Goal: Task Accomplishment & Management: Use online tool/utility

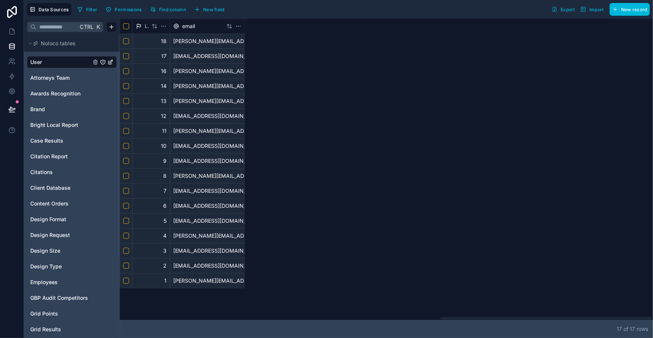
scroll to position [0, 774]
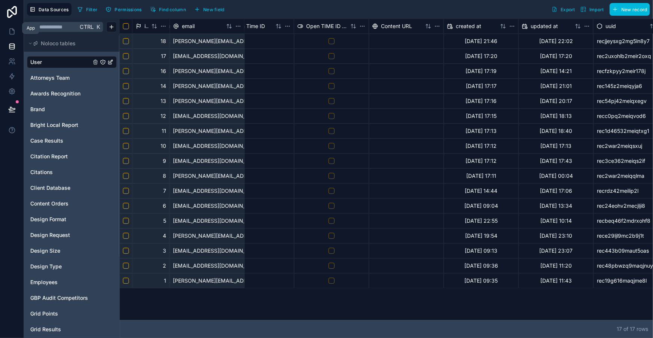
click at [12, 29] on icon at bounding box center [12, 29] width 1 height 1
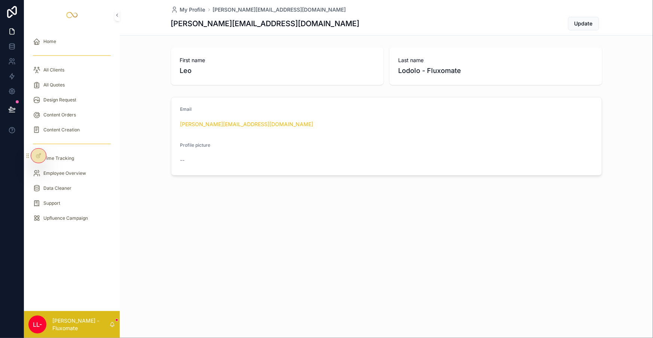
click at [66, 50] on div "scrollable content" at bounding box center [71, 56] width 87 height 12
click at [66, 64] on div "All Clients" at bounding box center [72, 70] width 78 height 12
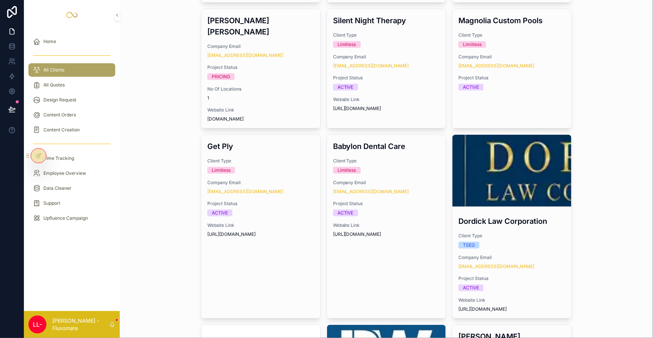
scroll to position [238, 0]
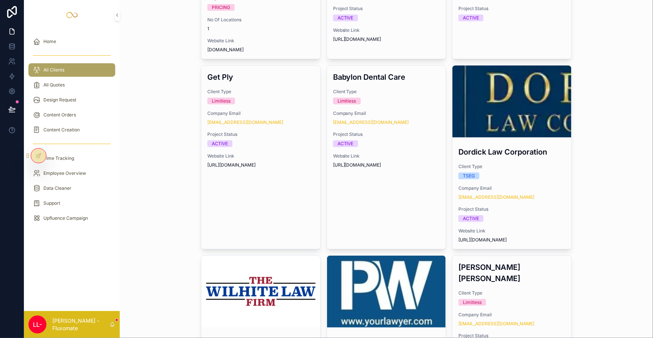
click at [0, 0] on div "scrollable content" at bounding box center [0, 0] width 0 height 0
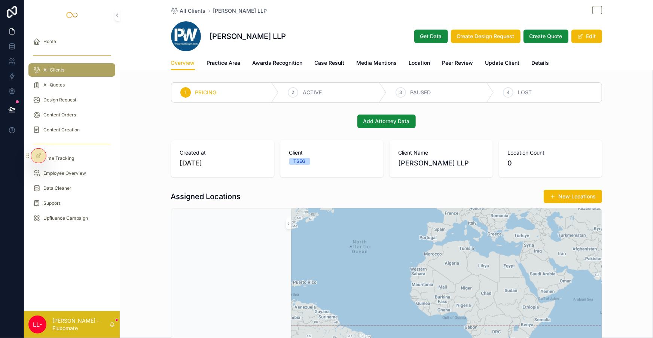
click at [326, 59] on span "Case Result" at bounding box center [330, 62] width 30 height 7
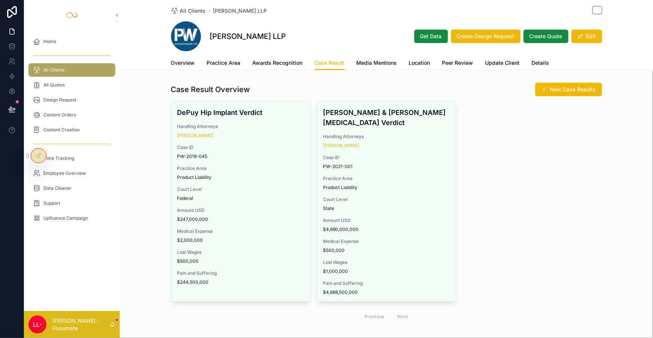
click at [279, 56] on link "Awards Recognition" at bounding box center [278, 63] width 50 height 15
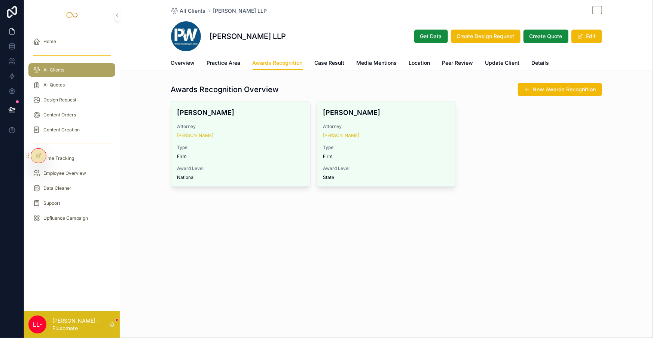
click at [233, 59] on span "Practice Area" at bounding box center [224, 62] width 34 height 7
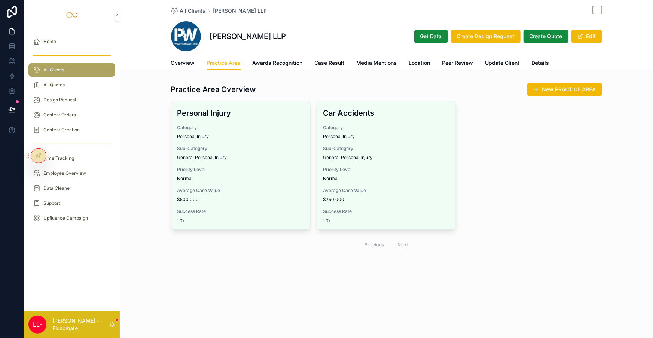
click at [37, 150] on div at bounding box center [38, 156] width 15 height 14
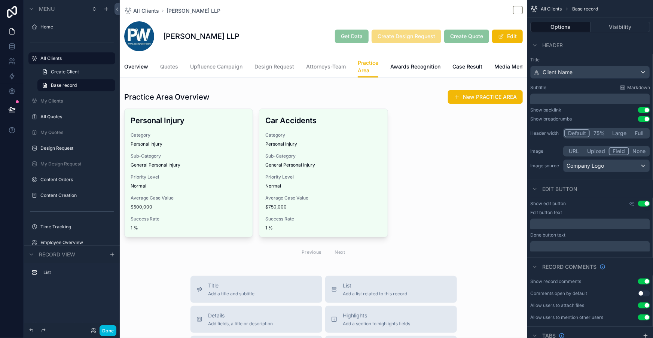
click at [307, 63] on span "Attorneys-Team" at bounding box center [326, 66] width 40 height 7
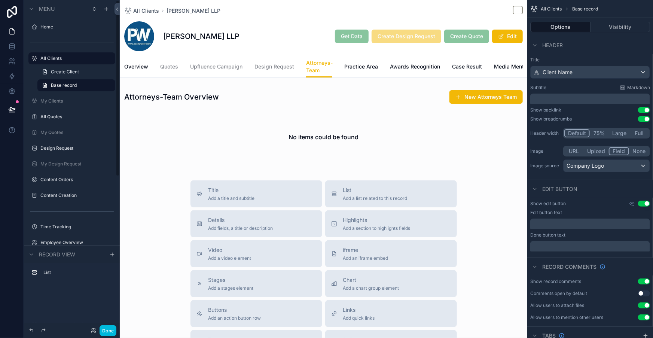
click at [100, 331] on button "Done" at bounding box center [108, 330] width 17 height 11
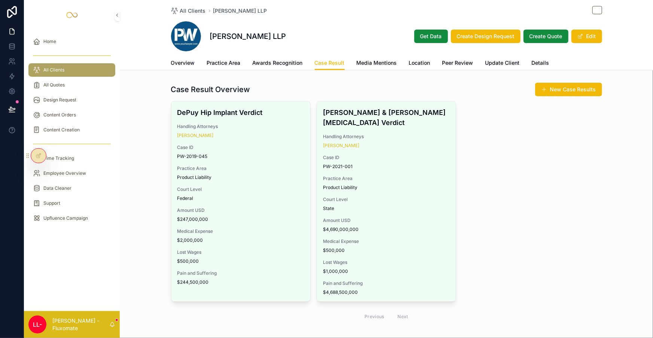
click at [74, 79] on div "All Quotes" at bounding box center [72, 85] width 78 height 12
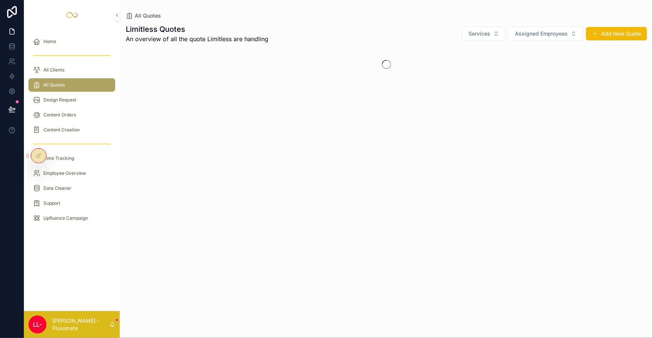
click at [76, 64] on div "All Clients" at bounding box center [72, 70] width 78 height 12
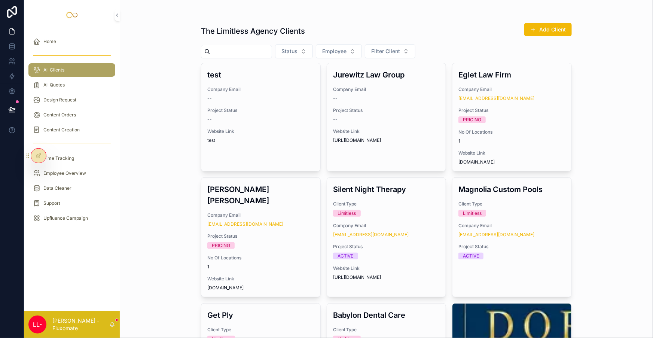
click at [273, 86] on div "Company Email --" at bounding box center [260, 93] width 107 height 15
click at [352, 86] on span "Company Email" at bounding box center [386, 89] width 107 height 6
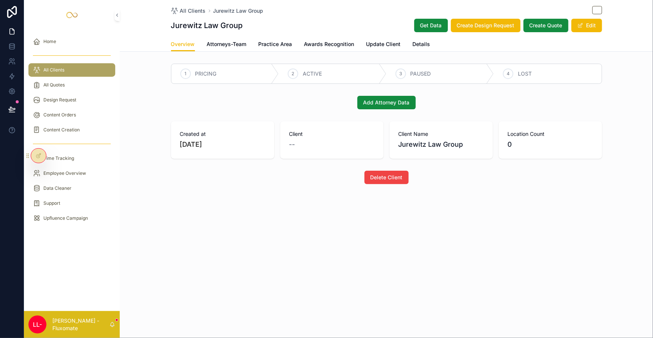
click at [239, 40] on span "Attorneys-Team" at bounding box center [227, 43] width 40 height 7
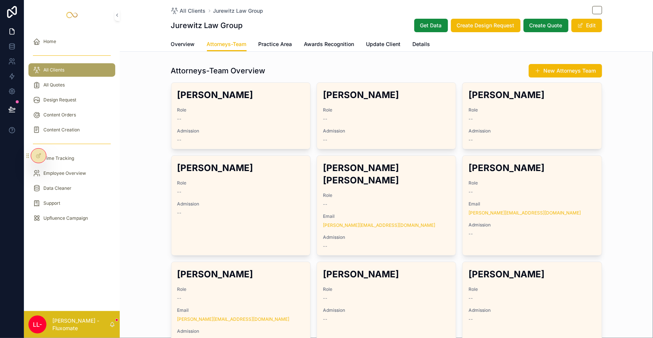
click at [361, 89] on h2 "Gregg Spagnolia" at bounding box center [386, 95] width 127 height 12
click at [429, 116] on div "--" at bounding box center [386, 119] width 127 height 6
click at [501, 116] on div "--" at bounding box center [531, 119] width 127 height 6
click at [373, 40] on span "Update Client" at bounding box center [383, 43] width 34 height 7
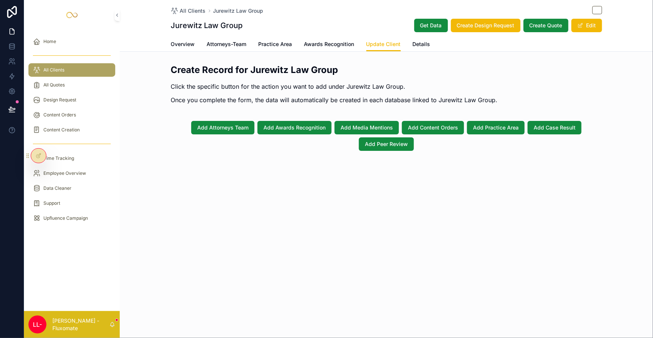
click at [360, 19] on div "Jurewitz Law Group Get Data Create Design Request Create Quote Edit" at bounding box center [386, 25] width 431 height 14
drag, startPoint x: 360, startPoint y: 19, endPoint x: 354, endPoint y: 20, distance: 6.4
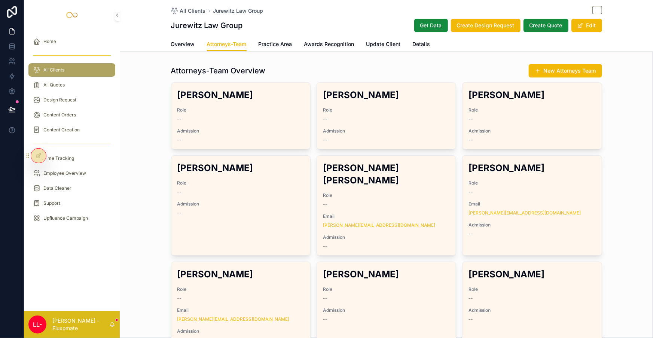
click at [195, 42] on span "Overview" at bounding box center [183, 43] width 24 height 7
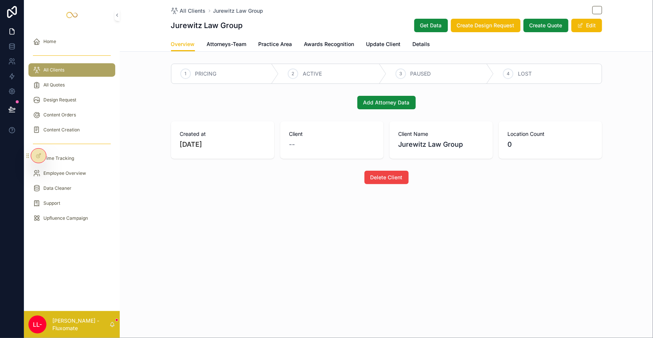
click at [420, 22] on span "Get Data" at bounding box center [431, 25] width 22 height 7
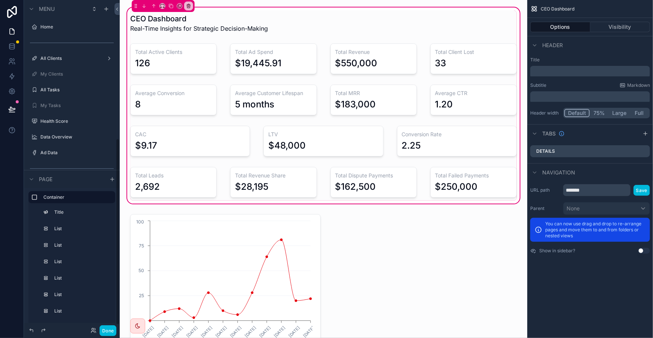
scroll to position [245, 0]
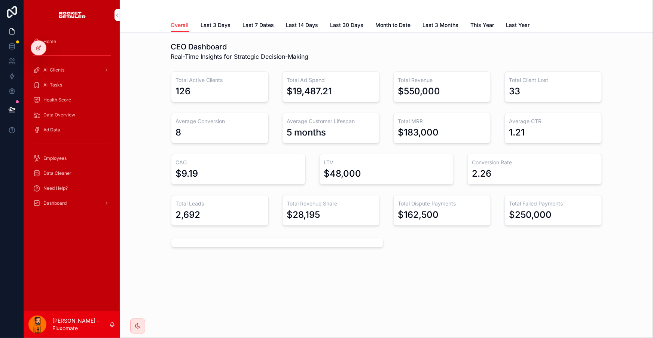
click at [239, 33] on div "CEO Dashboard Real-Time Insights for Strategic Decision-Making Total Active Cli…" at bounding box center [386, 166] width 533 height 266
click at [231, 22] on span "Last 3 Days" at bounding box center [216, 24] width 30 height 7
click at [260, 21] on span "Last 7 Dates" at bounding box center [258, 24] width 31 height 7
click at [297, 24] on span "Last 14 Days" at bounding box center [302, 24] width 32 height 7
click at [336, 25] on span "Last 30 Days" at bounding box center [346, 24] width 33 height 7
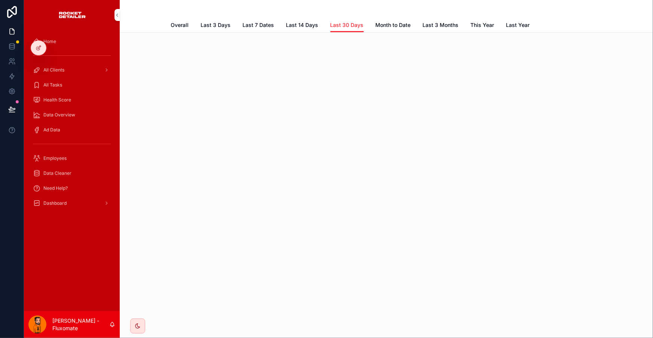
click at [387, 21] on span "Month to Date" at bounding box center [393, 24] width 35 height 7
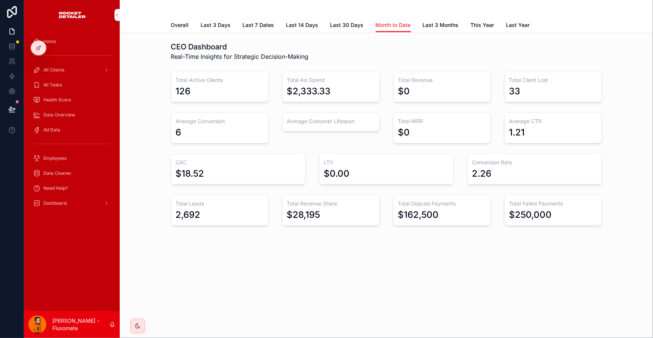
click at [423, 24] on span "Last 3 Months" at bounding box center [441, 24] width 36 height 7
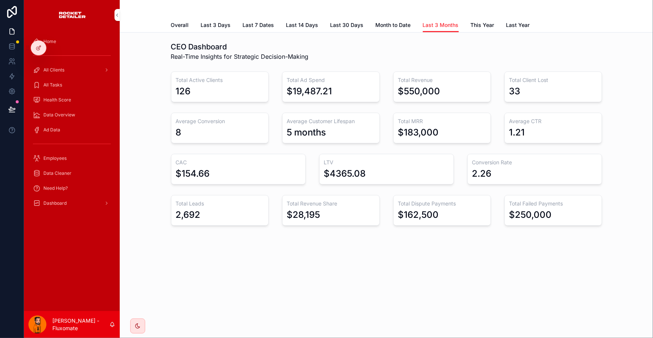
click at [448, 21] on div "Overall Last 3 Days Last 7 Dates Last 14 Days Last 30 Days Month to Date Last 3…" at bounding box center [386, 25] width 431 height 14
click at [471, 21] on span "This Year" at bounding box center [483, 24] width 24 height 7
click at [506, 18] on link "Last Year" at bounding box center [518, 25] width 24 height 15
click at [471, 23] on span "This Year" at bounding box center [483, 24] width 24 height 7
click at [431, 23] on span "Last 3 Months" at bounding box center [441, 24] width 36 height 7
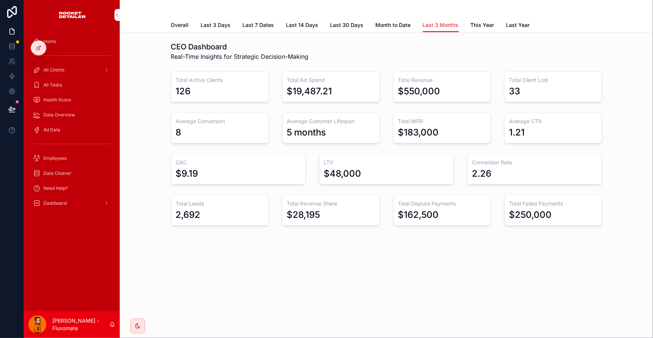
click at [471, 27] on link "This Year" at bounding box center [483, 25] width 24 height 15
click at [506, 22] on span "Last Year" at bounding box center [518, 24] width 24 height 7
click at [406, 33] on div "CEO Dashboard Real-Time Insights for Strategic Decision-Making Total Active Cli…" at bounding box center [386, 155] width 533 height 244
click at [382, 33] on div "CEO Dashboard Real-Time Insights for Strategic Decision-Making Total Active Cli…" at bounding box center [386, 155] width 533 height 244
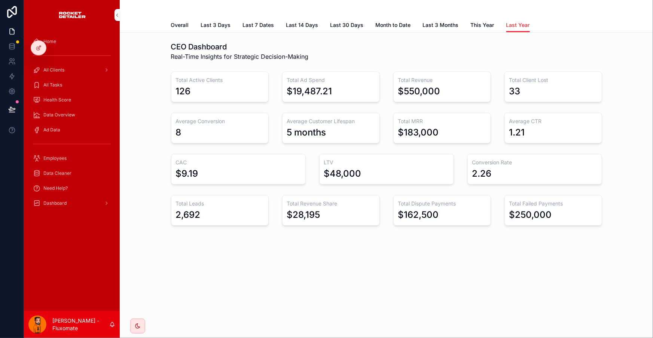
click at [387, 24] on span "Month to Date" at bounding box center [393, 24] width 35 height 7
click at [355, 27] on link "Last 30 Days" at bounding box center [346, 25] width 33 height 15
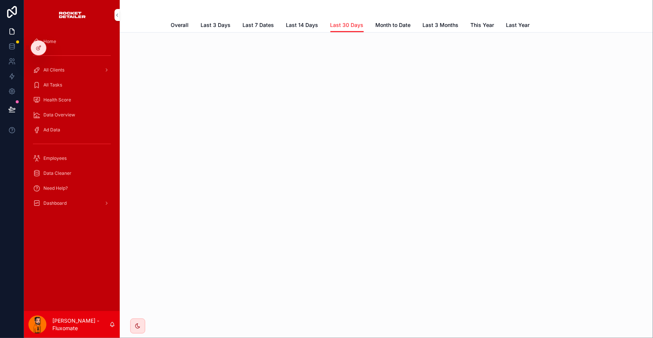
click at [433, 24] on span "Last 3 Months" at bounding box center [441, 24] width 36 height 7
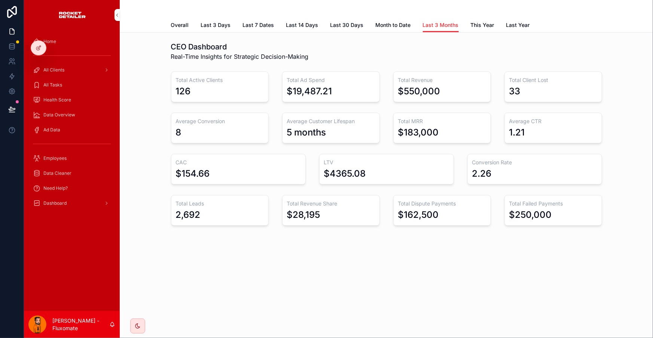
click at [352, 27] on link "Last 30 Days" at bounding box center [346, 25] width 33 height 15
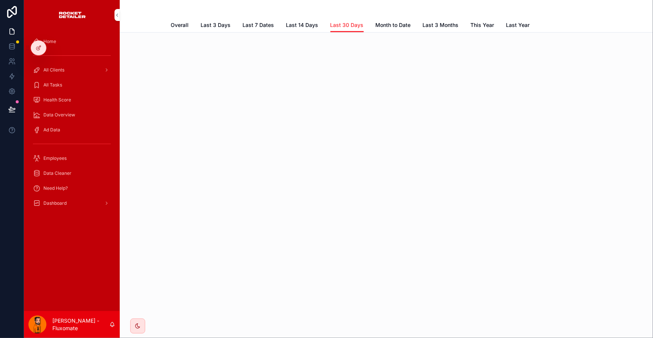
click at [299, 23] on span "Last 14 Days" at bounding box center [302, 24] width 32 height 7
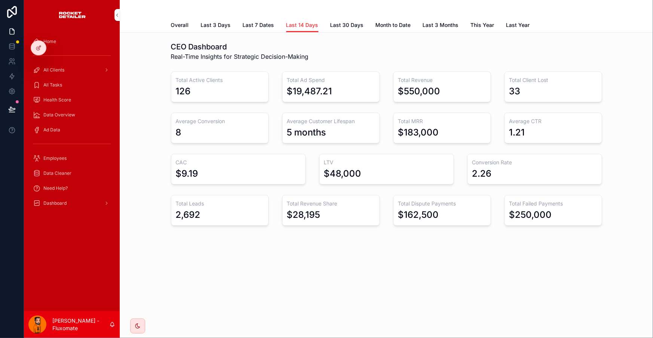
click at [273, 21] on span "Last 7 Dates" at bounding box center [258, 24] width 31 height 7
click at [218, 15] on div "scrollable content" at bounding box center [386, 9] width 431 height 18
click at [218, 18] on div "Overall Last 3 Days Last 7 Dates Last 14 Days Last 30 Days Month to Date Last 3…" at bounding box center [386, 25] width 431 height 14
click at [189, 21] on span "Overall" at bounding box center [180, 24] width 18 height 7
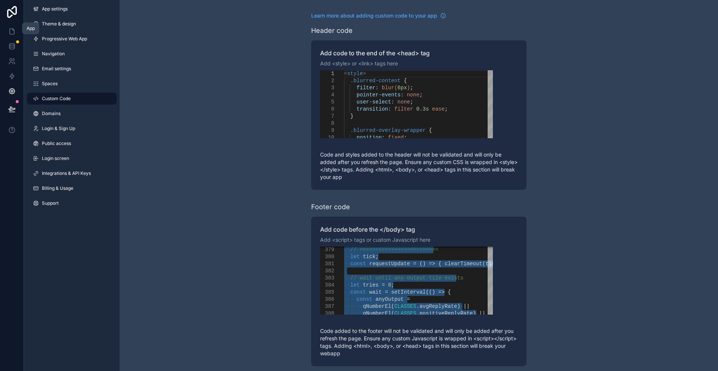
drag, startPoint x: 0, startPoint y: 0, endPoint x: 11, endPoint y: 25, distance: 27.3
click at [11, 29] on icon at bounding box center [12, 32] width 4 height 6
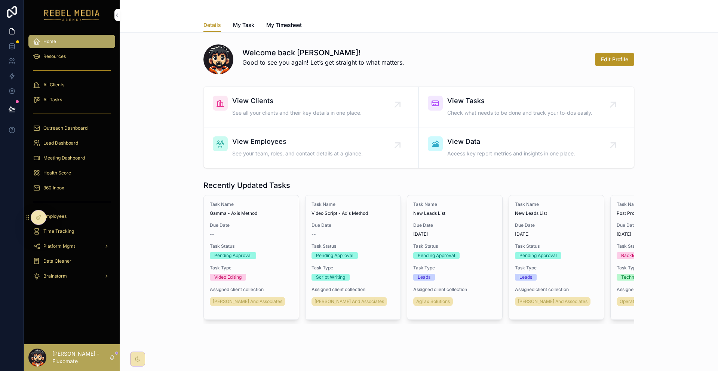
click at [78, 182] on div "360 Inbox" at bounding box center [72, 188] width 78 height 12
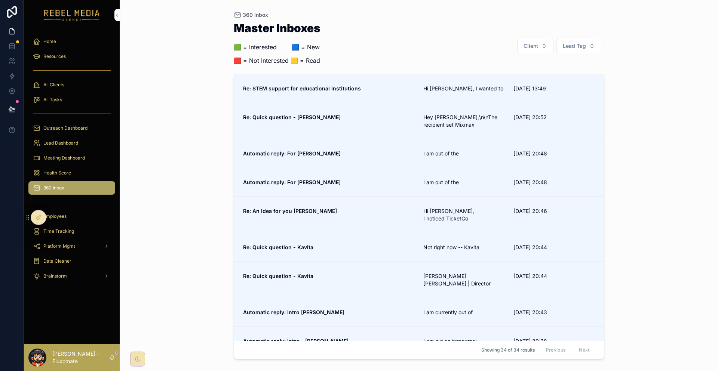
click at [402, 85] on span "Re: STEM support for educational institutions" at bounding box center [329, 88] width 172 height 7
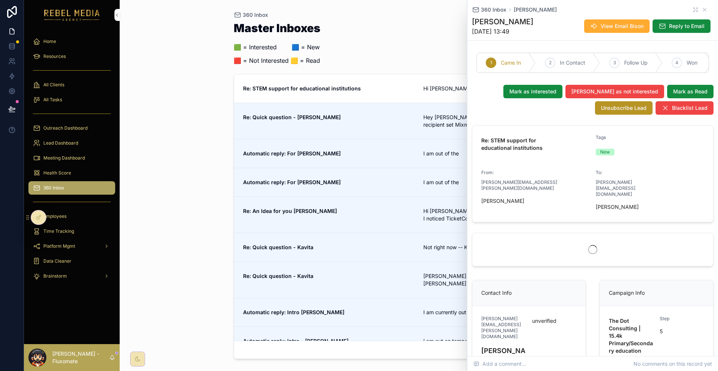
click at [439, 41] on div "Master Inboxes 🟩 = Interested ‎ ‎ ‎ ‎ ‎ ‎‎ ‎ 🟦 = New 🟥 = Not Interested 🟨 = Rea…" at bounding box center [419, 45] width 371 height 47
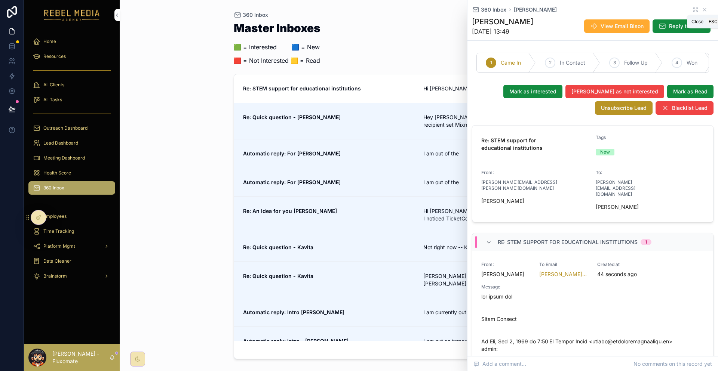
click at [702, 10] on icon "scrollable content" at bounding box center [705, 10] width 6 height 6
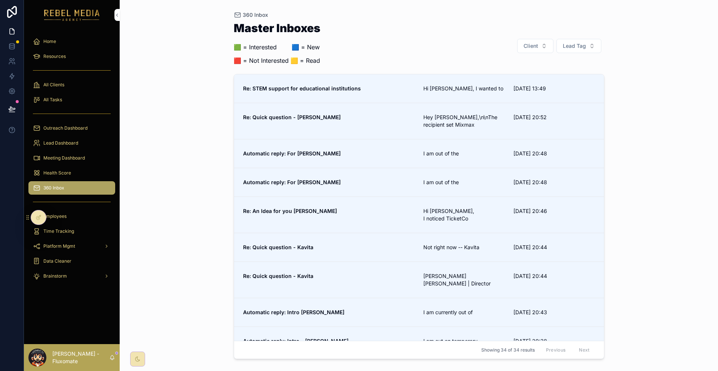
click at [37, 218] on icon at bounding box center [39, 218] width 6 height 6
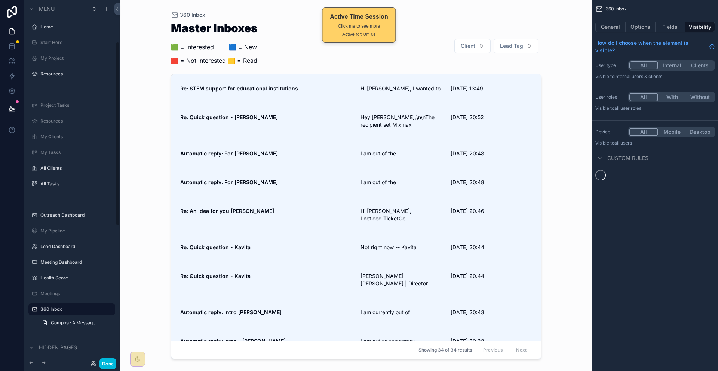
scroll to position [82, 0]
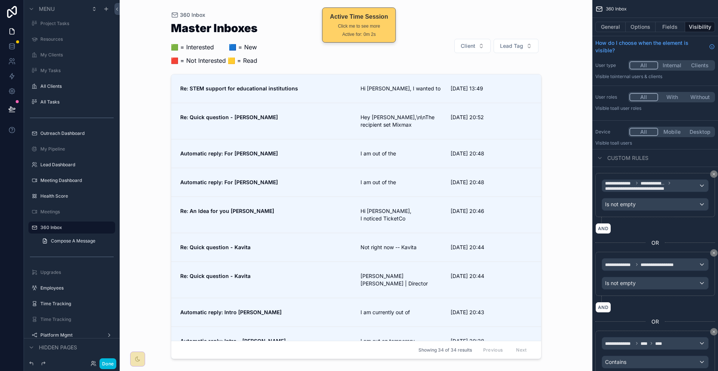
click at [564, 81] on div "360 Inbox Master Inboxes 🟩 = Interested ‎ ‎ ‎ ‎ ‎ ‎‎ ‎ 🟦 = New 🟥 = Not Interest…" at bounding box center [356, 185] width 473 height 371
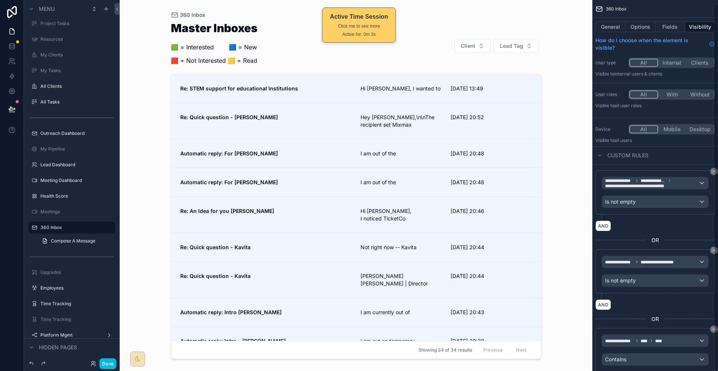
scroll to position [4, 0]
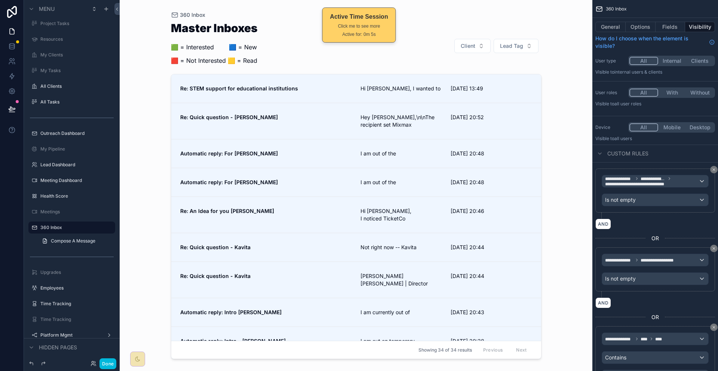
click at [671, 22] on button "Fields" at bounding box center [671, 27] width 30 height 10
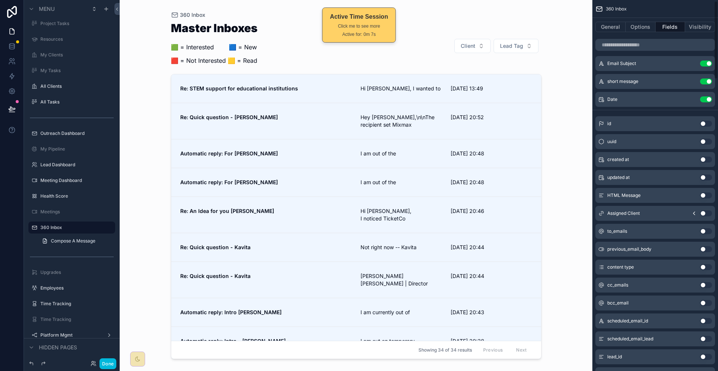
click at [648, 23] on button "Options" at bounding box center [641, 27] width 30 height 10
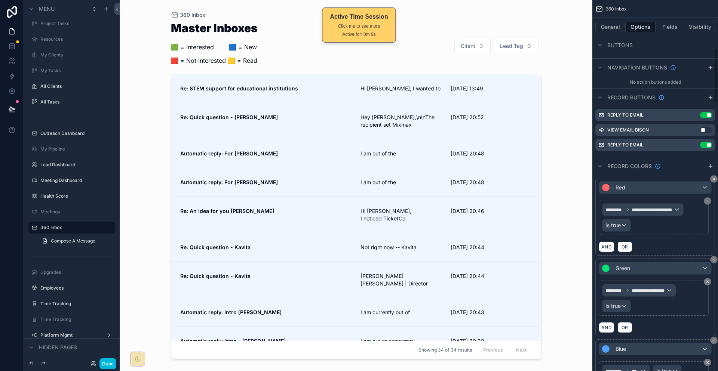
scroll to position [304, 0]
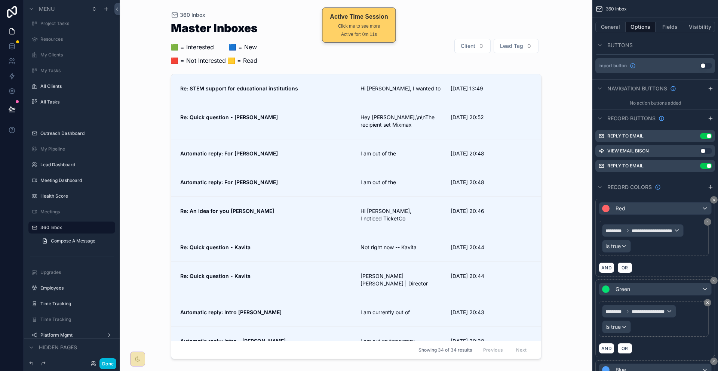
click at [0, 0] on icon "scrollable content" at bounding box center [0, 0] width 0 height 0
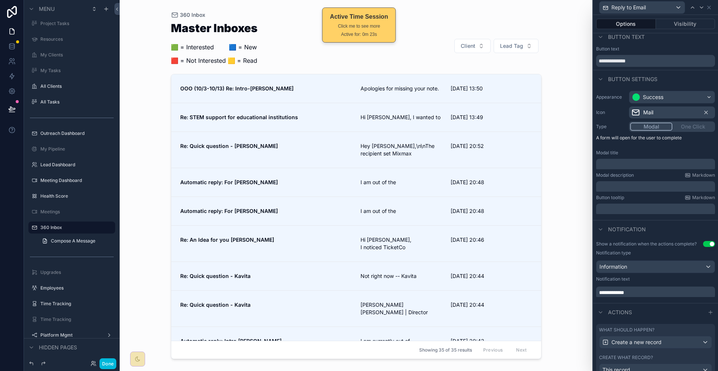
scroll to position [9, 0]
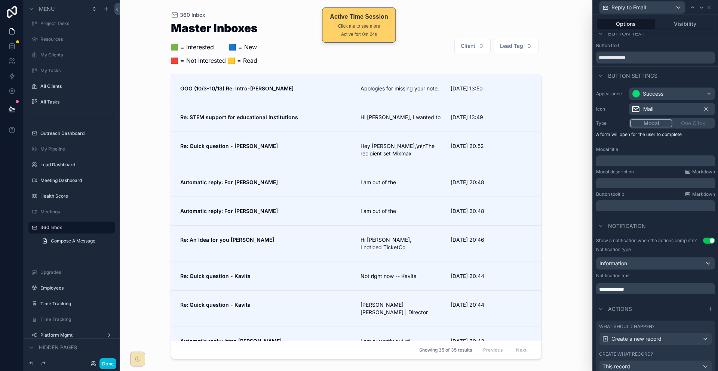
click at [691, 321] on div "What should happen? Create a new record Create what record? This record Open th…" at bounding box center [655, 354] width 119 height 67
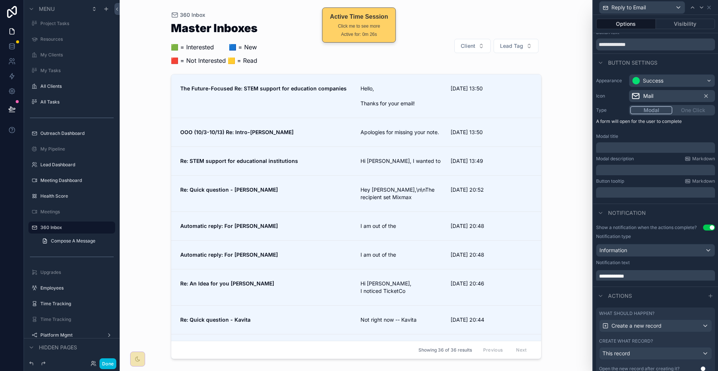
scroll to position [0, 0]
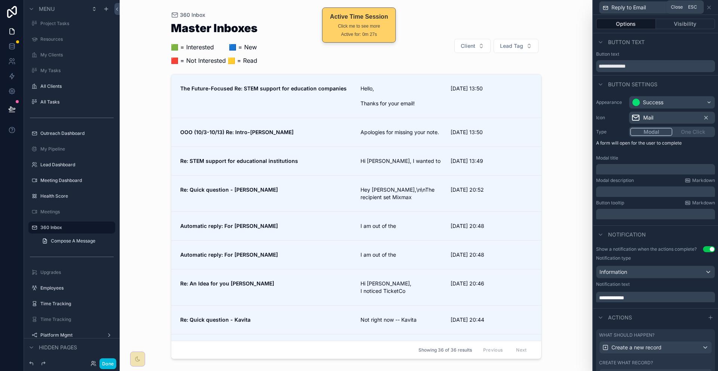
click at [711, 5] on icon at bounding box center [709, 7] width 6 height 6
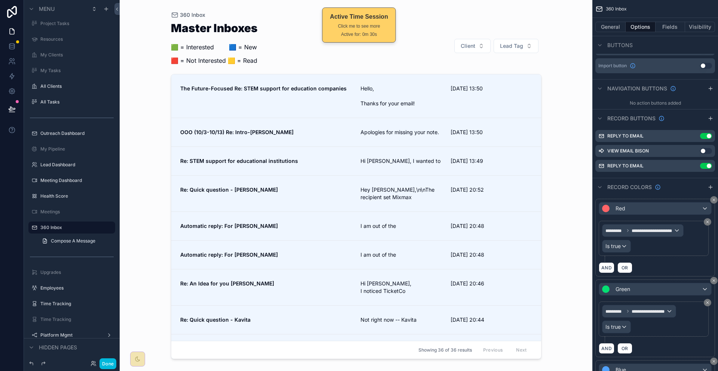
click at [0, 0] on icon "scrollable content" at bounding box center [0, 0] width 0 height 0
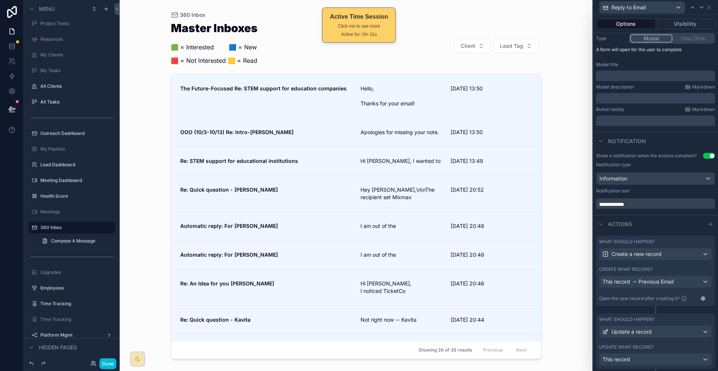
scroll to position [122, 0]
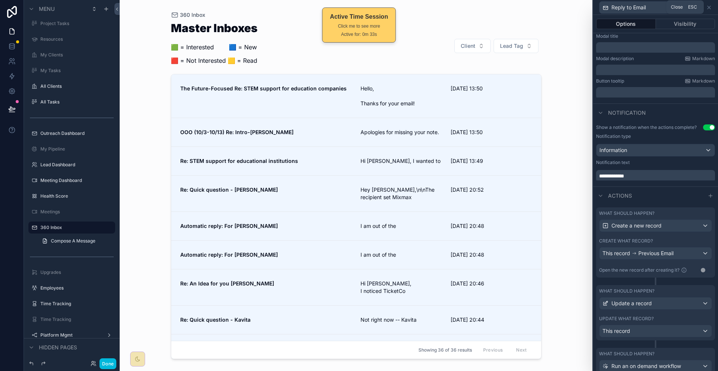
click at [709, 6] on icon at bounding box center [709, 7] width 6 height 6
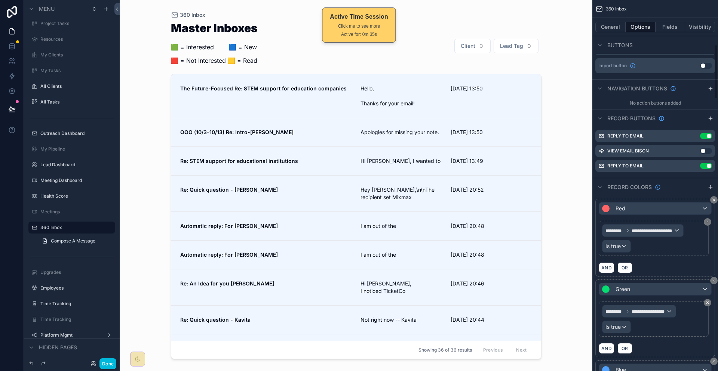
click at [0, 0] on icon "scrollable content" at bounding box center [0, 0] width 0 height 0
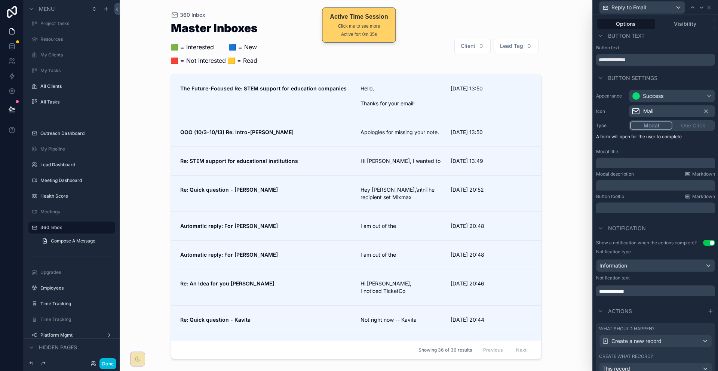
scroll to position [9, 0]
click at [710, 2] on div "Reply to Email" at bounding box center [655, 7] width 119 height 15
click at [710, 3] on div "Reply to Email" at bounding box center [655, 7] width 119 height 15
click at [709, 7] on icon at bounding box center [709, 7] width 6 height 6
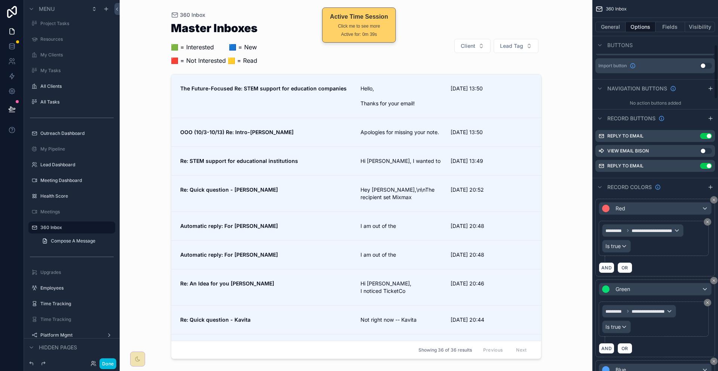
click at [706, 163] on button "Use setting" at bounding box center [706, 166] width 12 height 6
click at [100, 365] on button "Done" at bounding box center [108, 364] width 17 height 11
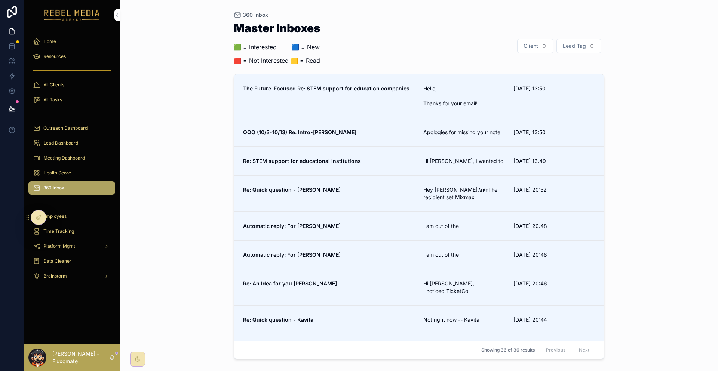
click at [343, 85] on strong "The Future-Focused Re: STEM support for education companies" at bounding box center [326, 88] width 166 height 6
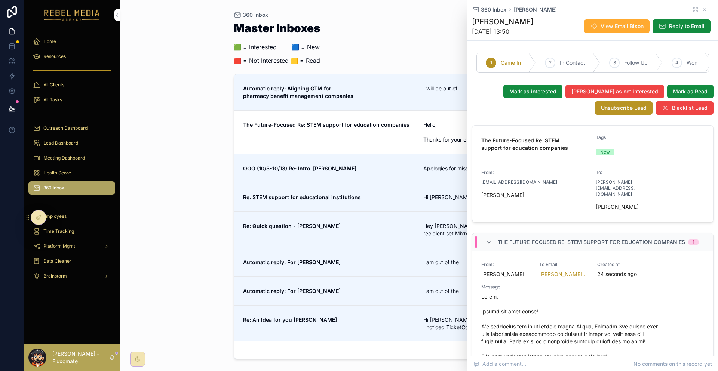
click at [408, 83] on link "Automatic reply: Aligning GTM for pharmacy benefit management companies I will …" at bounding box center [419, 92] width 370 height 36
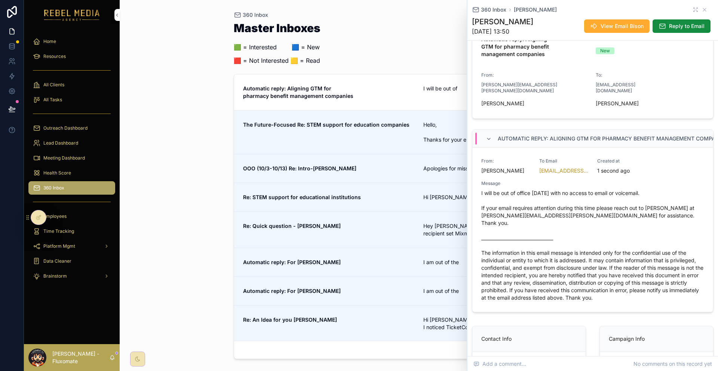
scroll to position [112, 0]
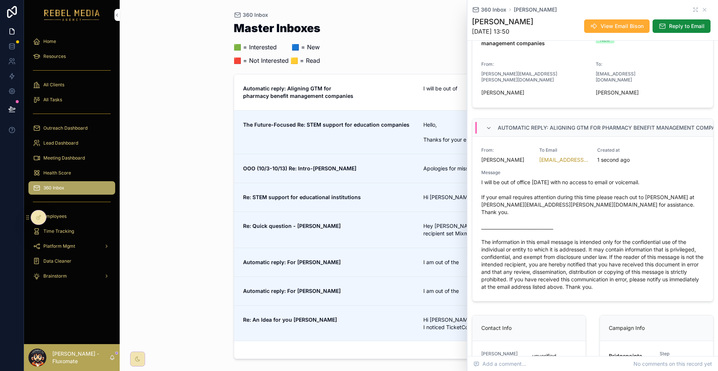
click at [390, 183] on link "Re: STEM support for educational institutions Hi Jason, I wanted to 03/10/2025 …" at bounding box center [419, 197] width 370 height 29
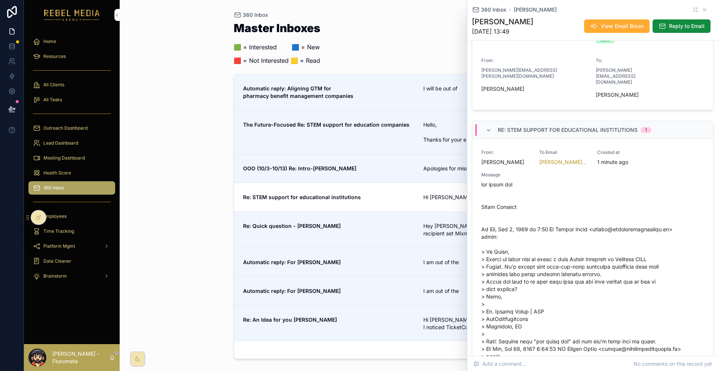
click at [401, 155] on link "OOO (10/3-10/13) Re: Intro-Faraz Apologies for missing your note. 03/10/2025 13…" at bounding box center [419, 169] width 370 height 29
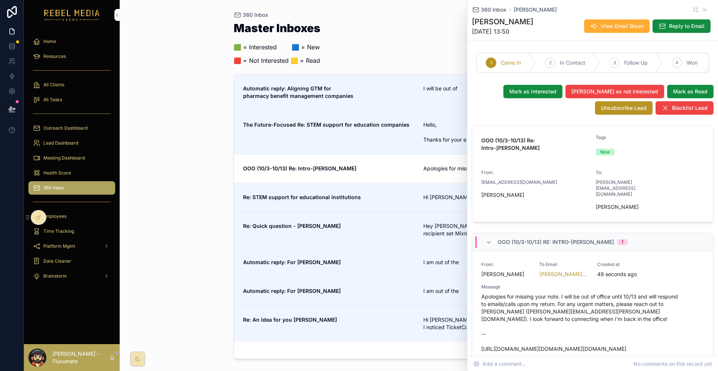
click at [388, 194] on span "Re: STEM support for educational institutions" at bounding box center [329, 197] width 172 height 7
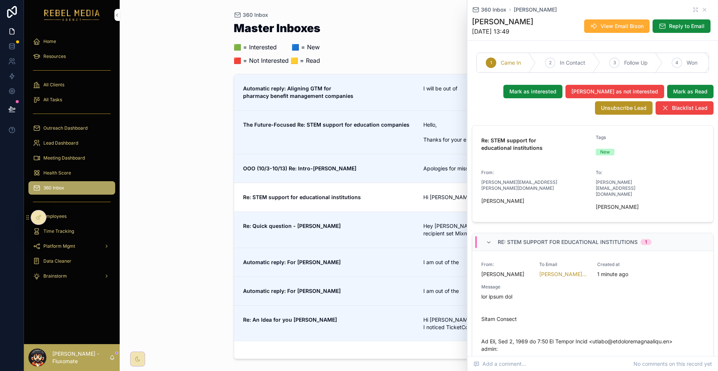
click at [632, 88] on span "Mark as not interested" at bounding box center [615, 91] width 87 height 7
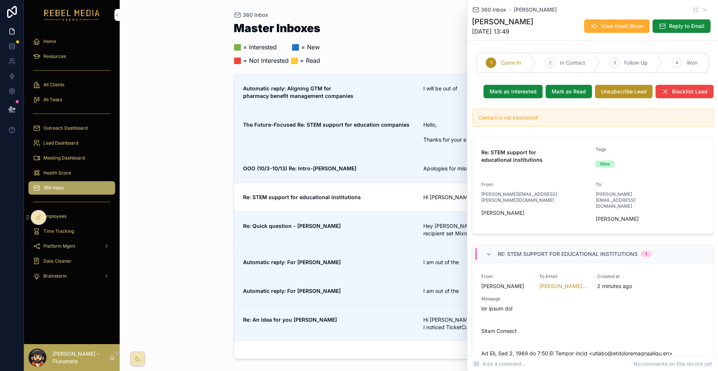
click at [552, 364] on div "Add a comment... No comments on this record yet" at bounding box center [593, 364] width 251 height 15
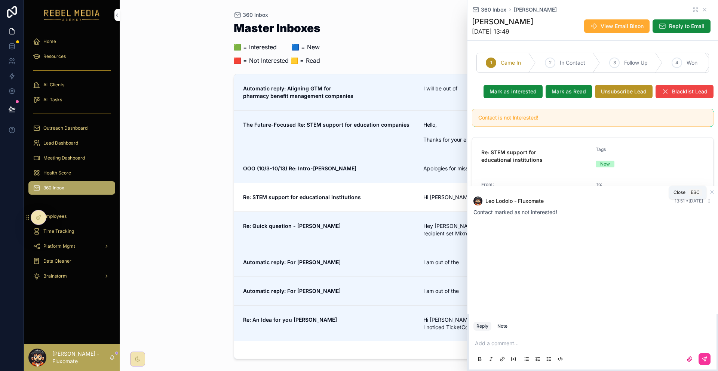
click at [715, 189] on icon "scrollable content" at bounding box center [712, 192] width 6 height 6
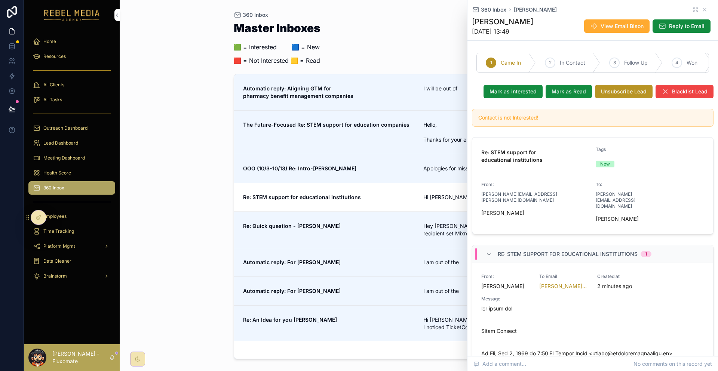
click at [353, 155] on link "OOO (10/3-10/13) Re: Intro-Faraz Apologies for missing your note. 03/10/2025 13…" at bounding box center [419, 169] width 370 height 29
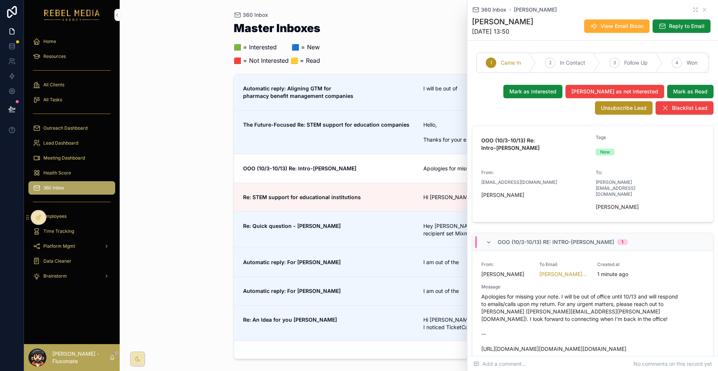
click at [346, 123] on link "The Future-Focused Re: STEM support for education companies Hello, Thanks for y…" at bounding box center [419, 133] width 370 height 44
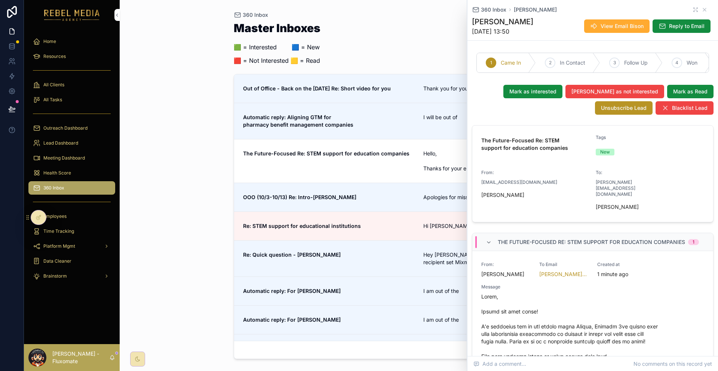
click at [352, 85] on span "Out of Office - Back on the 8th of October Re: Short video for you" at bounding box center [329, 88] width 172 height 7
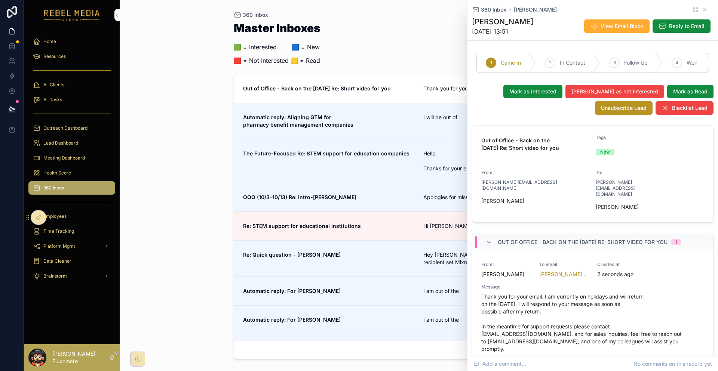
click at [362, 51] on div "Master Inboxes 🟩 = Interested ‎ ‎ ‎ ‎ ‎ ‎‎ ‎ 🟦 = New 🟥 = Not Interested 🟨 = Rea…" at bounding box center [419, 45] width 371 height 47
click at [293, 85] on strong "Out of Office - Back on the 8th of October Re: Short video for you" at bounding box center [317, 88] width 148 height 6
click at [302, 103] on link "Automatic reply: Aligning GTM for pharmacy benefit management companies I will …" at bounding box center [419, 121] width 370 height 36
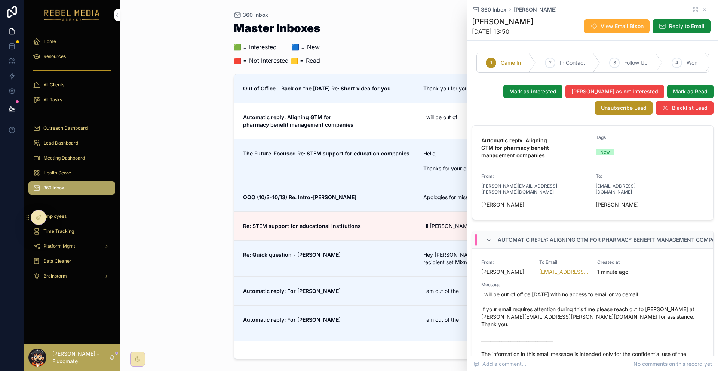
click at [302, 150] on div "The Future-Focused Re: STEM support for education companies" at bounding box center [329, 161] width 172 height 22
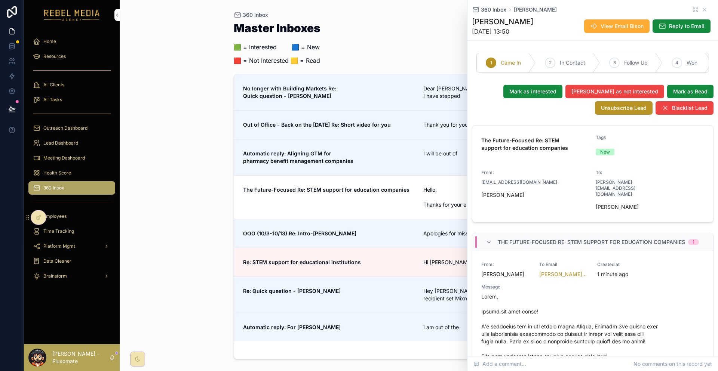
click at [416, 74] on link "No longer with Building Markets Re: Quick question - Hamilton Dear Colleague, I…" at bounding box center [419, 92] width 370 height 36
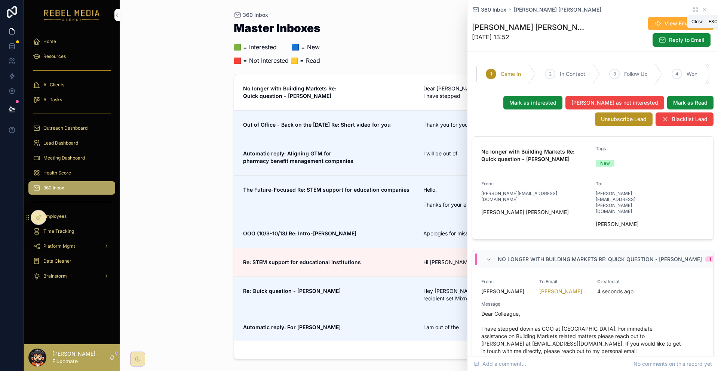
click at [702, 9] on icon "scrollable content" at bounding box center [705, 10] width 6 height 6
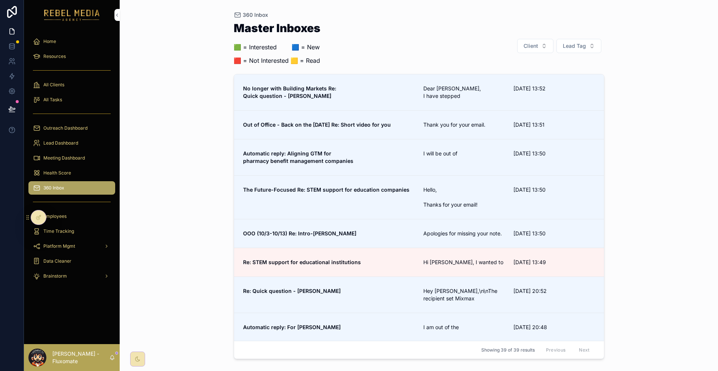
click at [409, 248] on link "Re: STEM support for educational institutions Hi Jason, I wanted to 03/10/2025 …" at bounding box center [419, 262] width 370 height 29
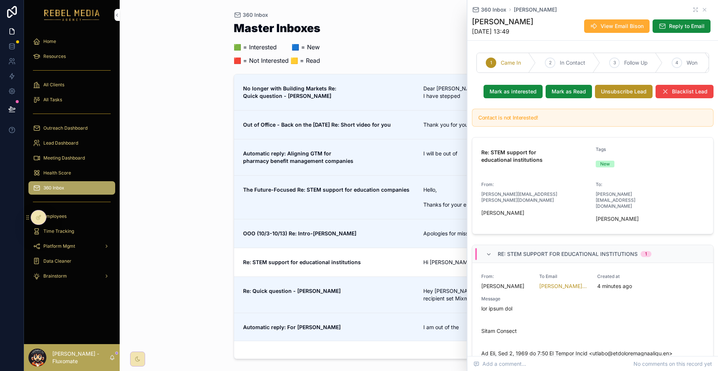
click at [401, 288] on span "Re: Quick question - Andrew" at bounding box center [329, 291] width 172 height 7
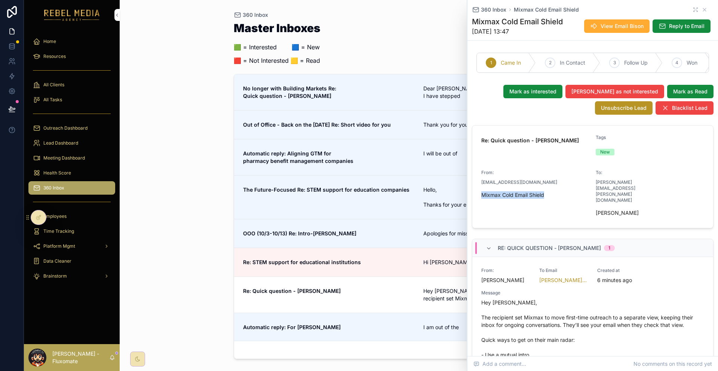
drag, startPoint x: 571, startPoint y: 179, endPoint x: 508, endPoint y: 182, distance: 62.9
click at [508, 182] on form "Re: Quick question - Andrew Tags New From: shield@mixmax.com Mixmax Cold Email …" at bounding box center [593, 177] width 241 height 103
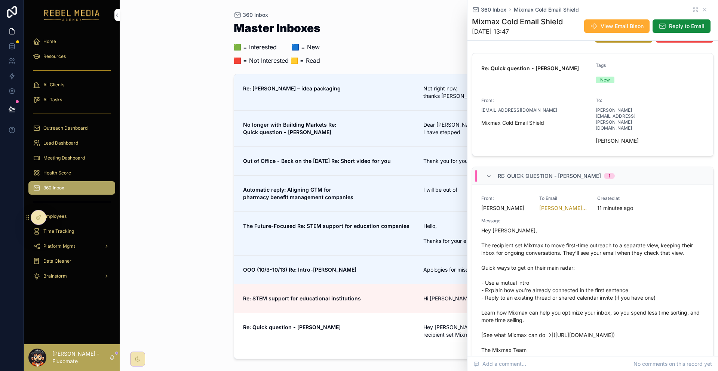
scroll to position [75, 0]
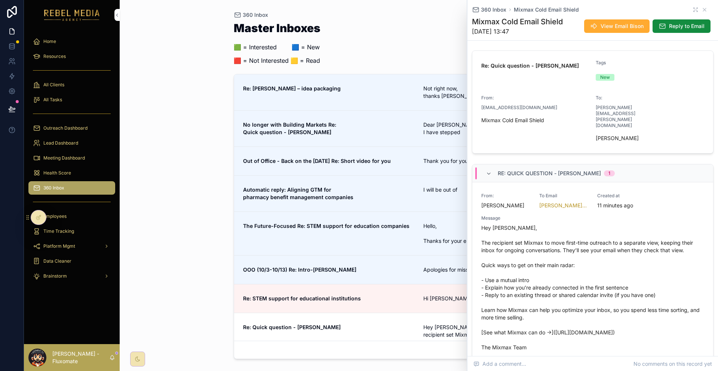
click at [402, 35] on div "Master Inboxes 🟩 = Interested ‎ ‎ ‎ ‎ ‎ ‎‎ ‎ 🟦 = New 🟥 = Not Interested 🟨 = Rea…" at bounding box center [419, 45] width 371 height 47
click at [423, 85] on span "Not right now, thanks Melanie" at bounding box center [463, 92] width 81 height 15
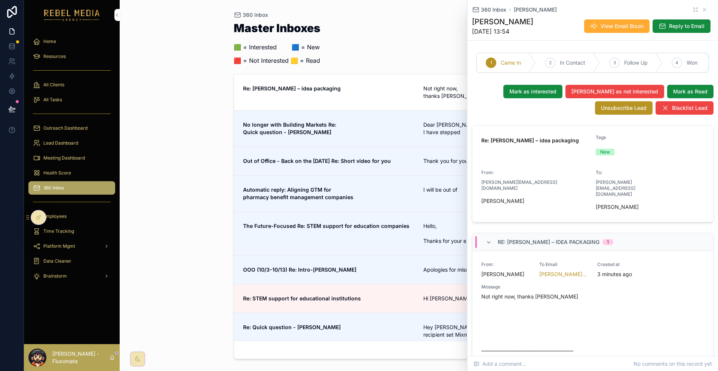
click at [629, 85] on button "Mark as not interested" at bounding box center [615, 91] width 99 height 13
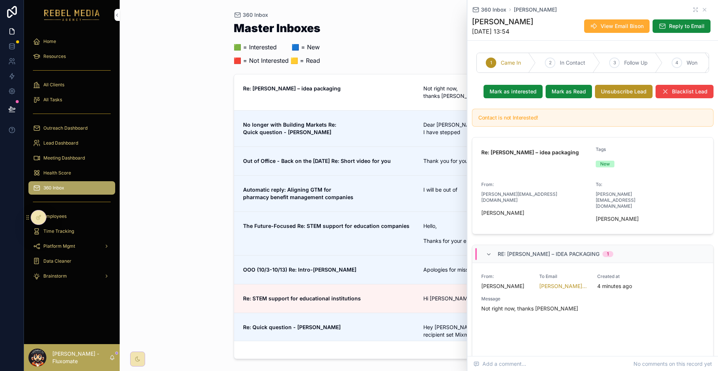
click at [700, 4] on div "360 Inbox Sarah Chaplin-Lee Sarah Chaplin-Lee 03/10/2025 13:54 View Email Bison…" at bounding box center [593, 20] width 242 height 40
click at [702, 8] on icon "scrollable content" at bounding box center [705, 10] width 6 height 6
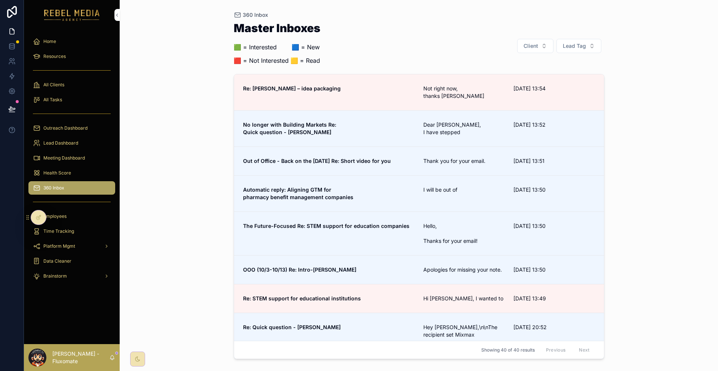
click at [564, 46] on button "Lead Tag" at bounding box center [579, 46] width 45 height 14
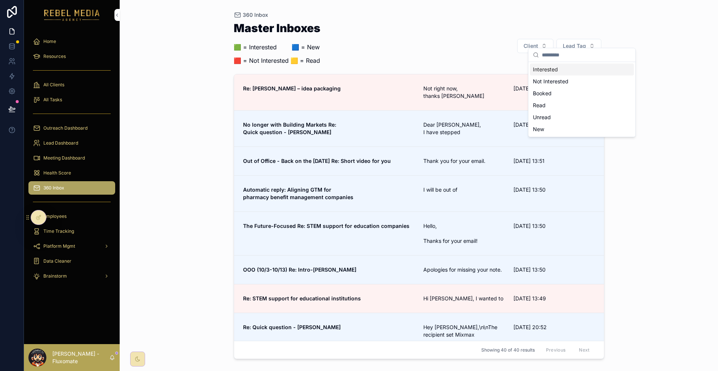
click at [548, 46] on button "Client" at bounding box center [535, 46] width 36 height 14
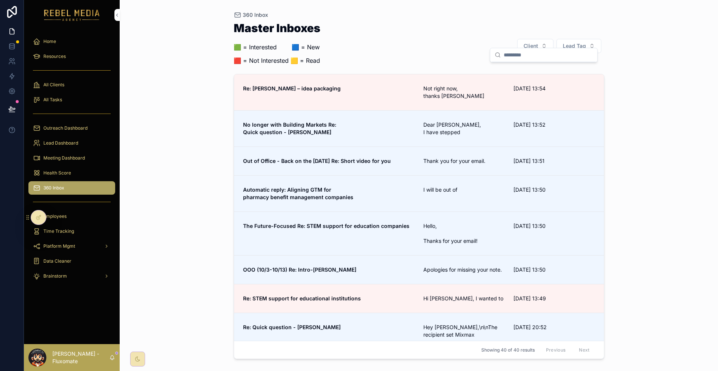
click at [573, 42] on span "Lead Tag" at bounding box center [574, 45] width 23 height 7
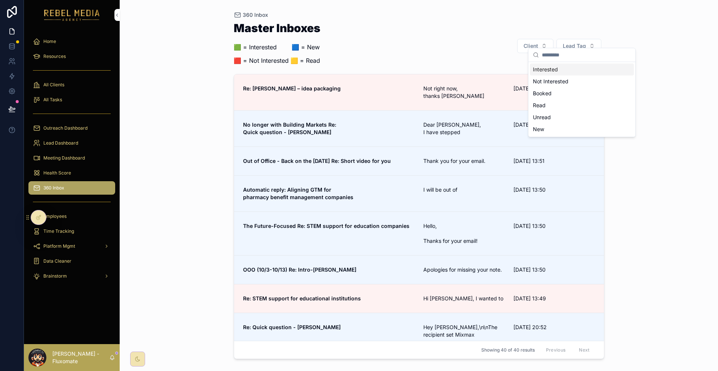
click at [638, 30] on div "360 Inbox Master Inboxes 🟩 = Interested ‎ ‎ ‎ ‎ ‎ ‎‎ ‎ 🟦 = New 🟥 = Not Interest…" at bounding box center [419, 185] width 599 height 371
